Goal: Task Accomplishment & Management: Manage account settings

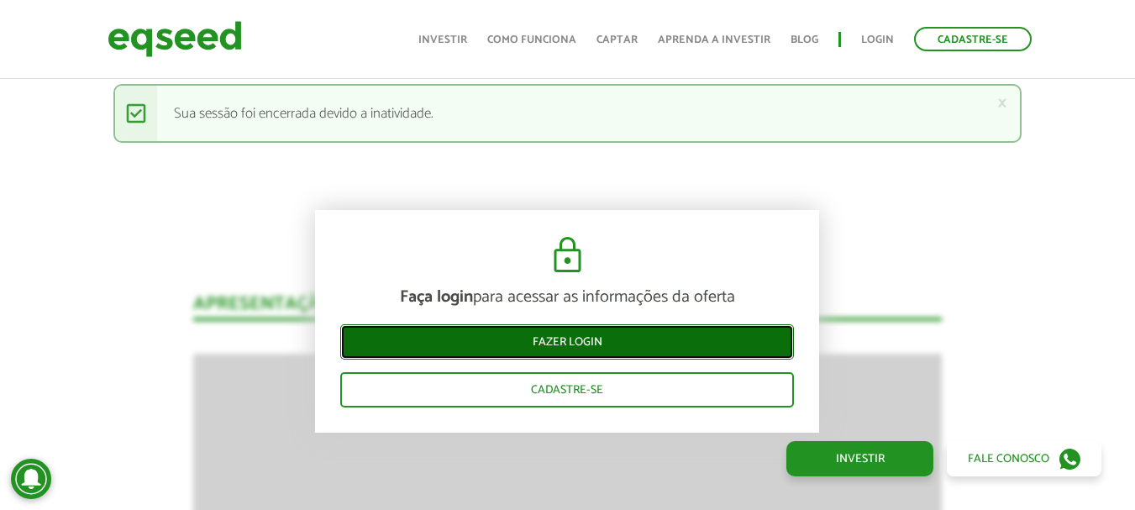
click at [569, 332] on link "Fazer login" at bounding box center [567, 341] width 454 height 35
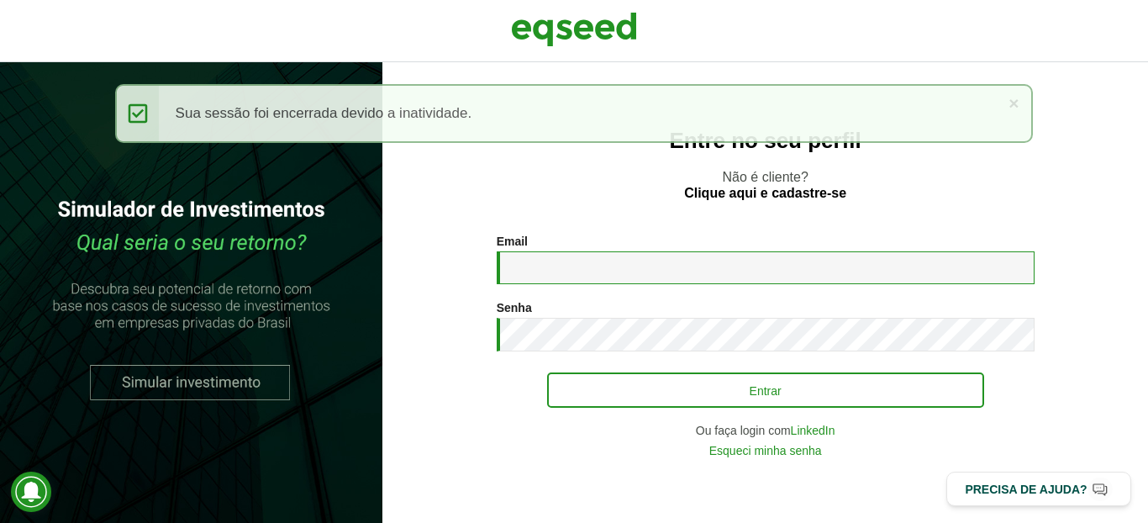
type input "**********"
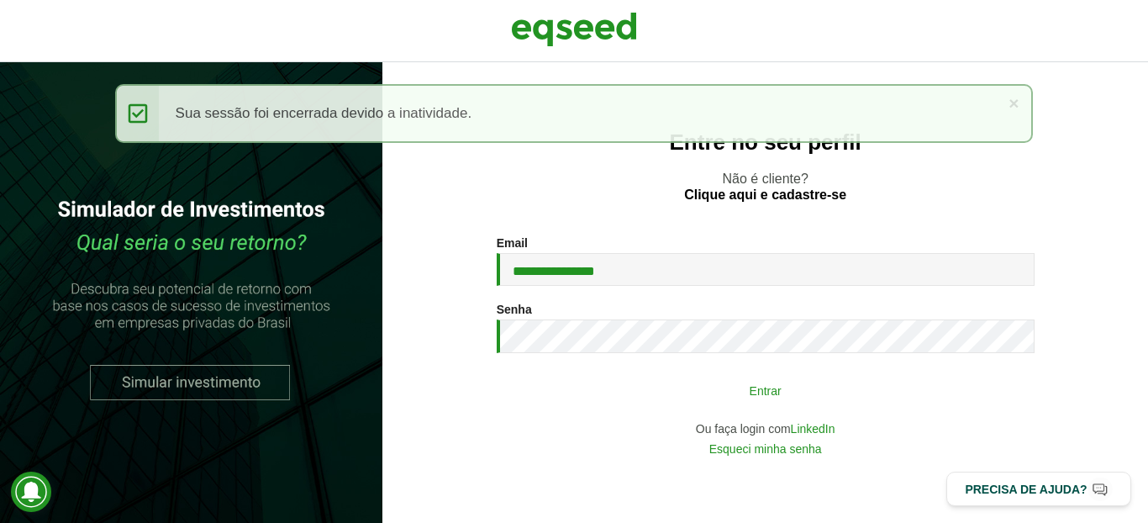
click at [578, 380] on button "Entrar" at bounding box center [765, 390] width 437 height 32
